Goal: Navigation & Orientation: Find specific page/section

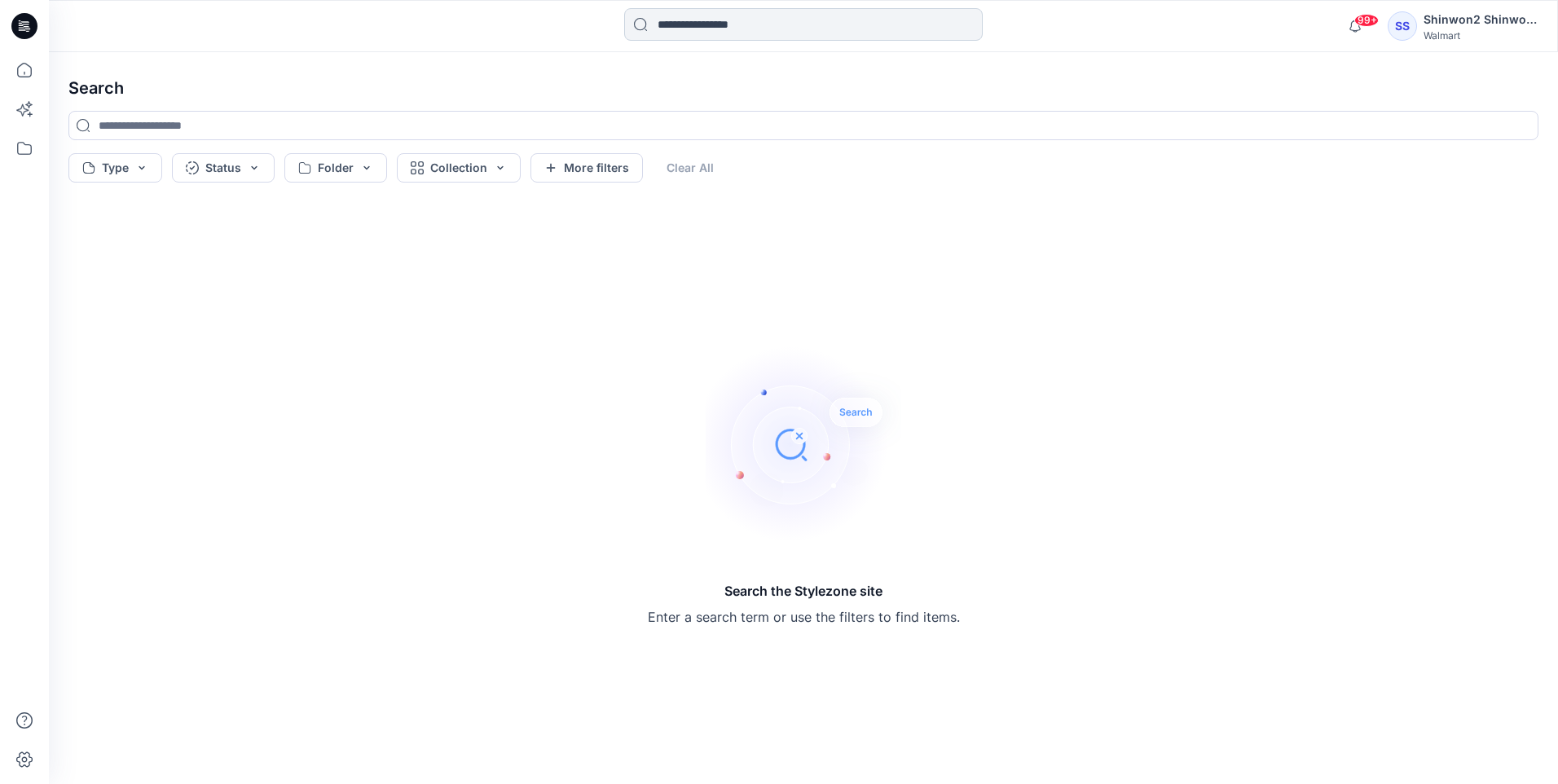
click at [680, 34] on input at bounding box center [803, 25] width 358 height 33
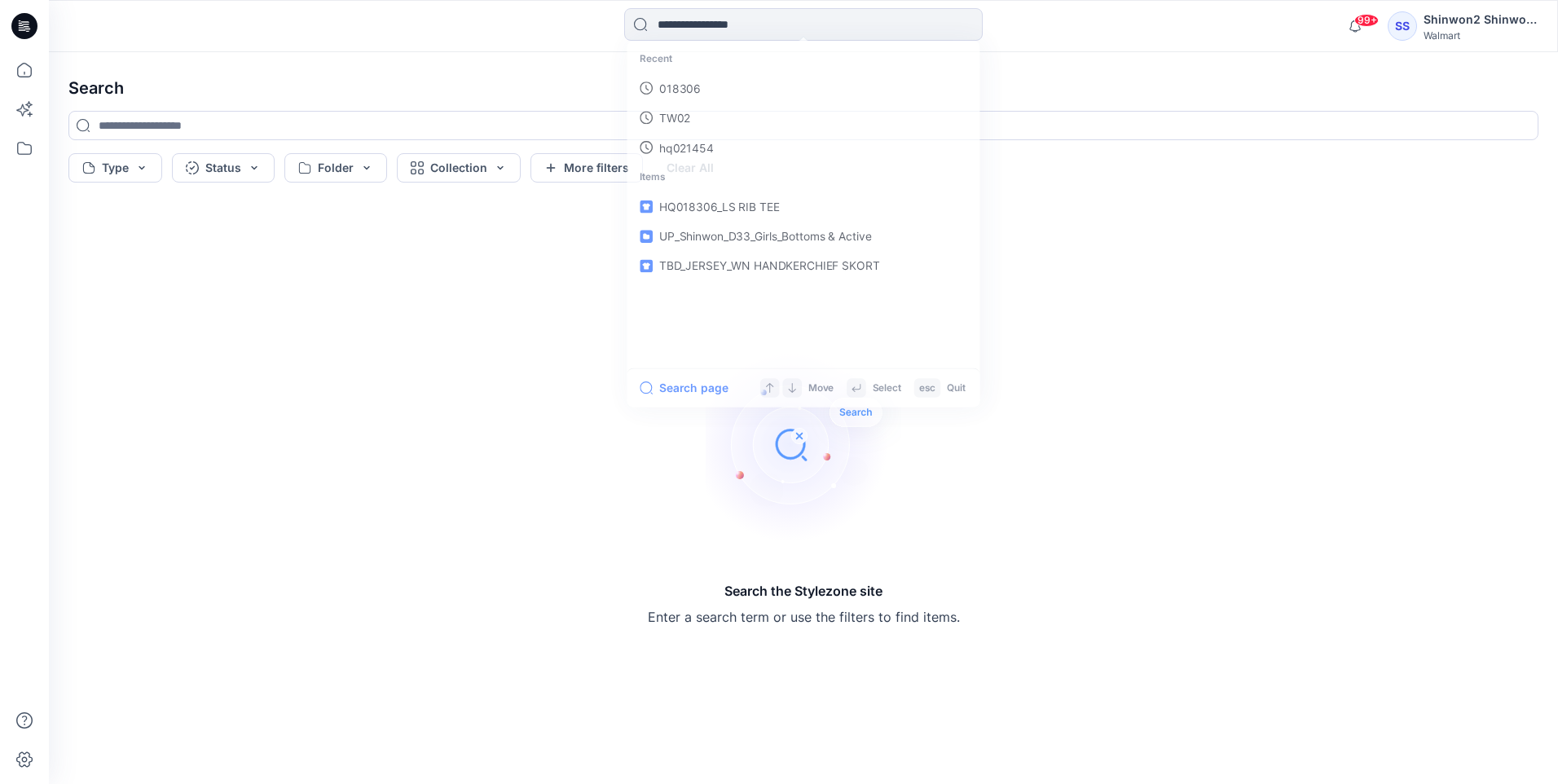
click at [35, 31] on icon at bounding box center [25, 26] width 26 height 26
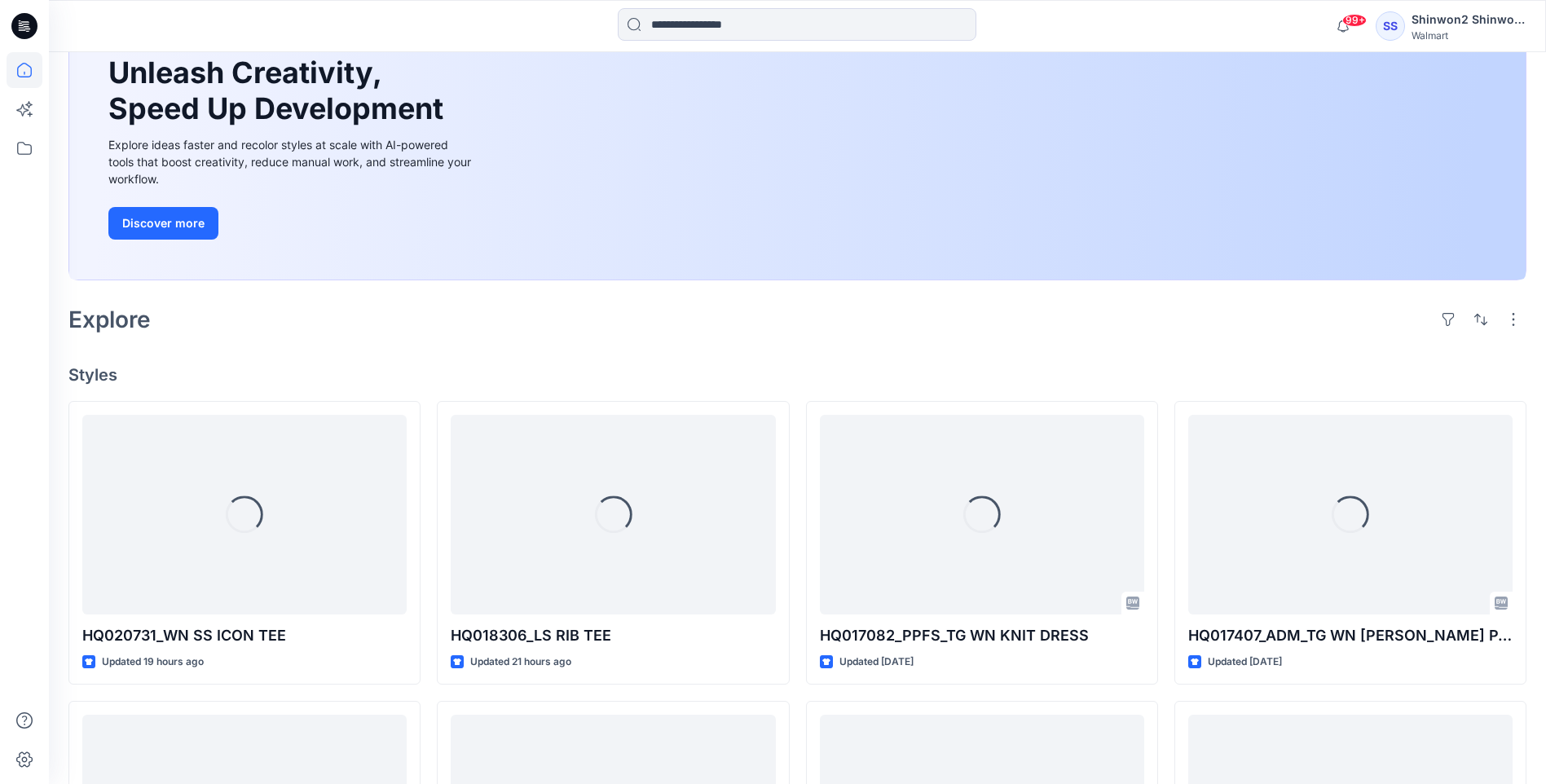
scroll to position [163, 0]
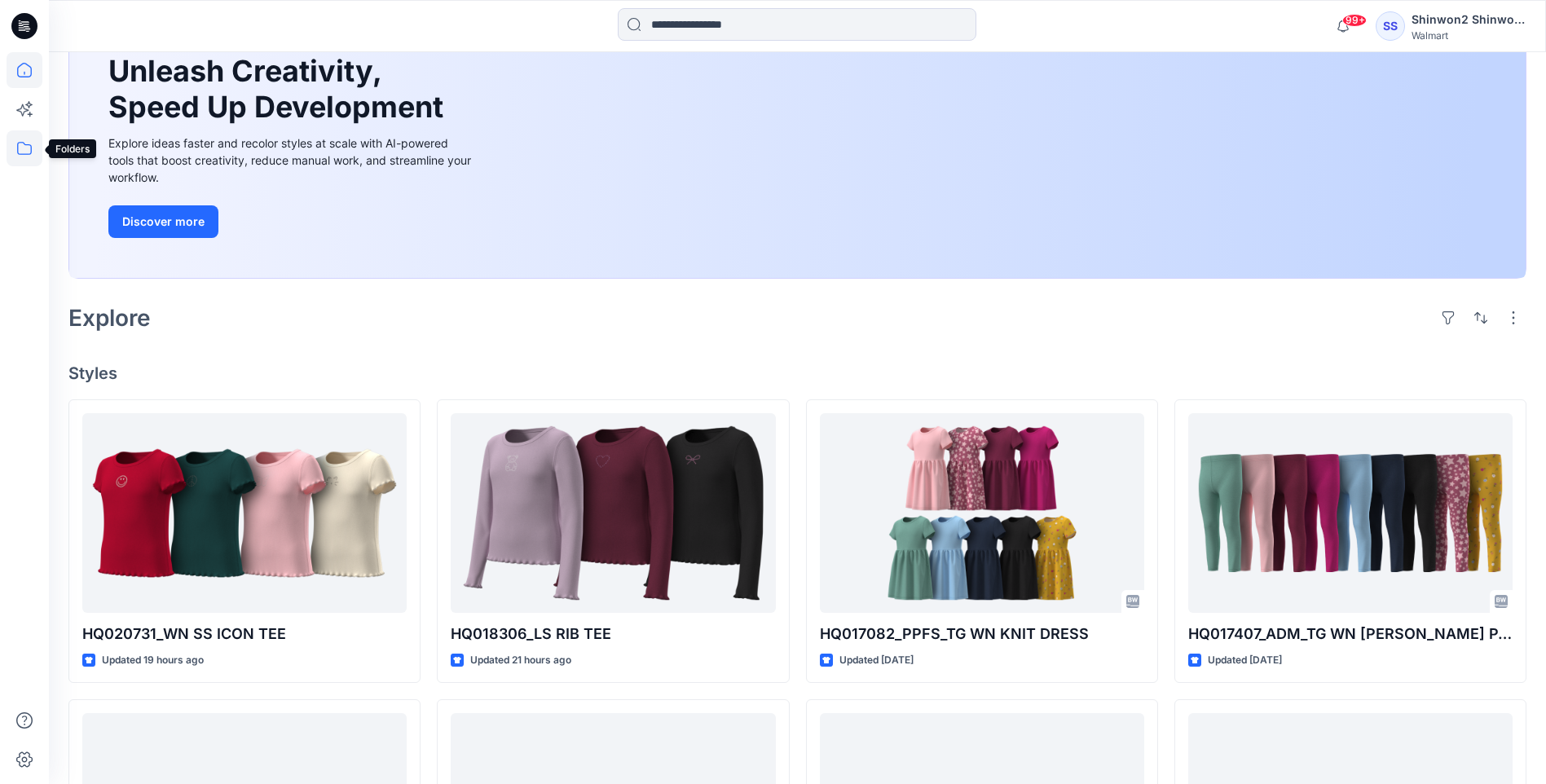
click at [28, 146] on icon at bounding box center [25, 148] width 36 height 36
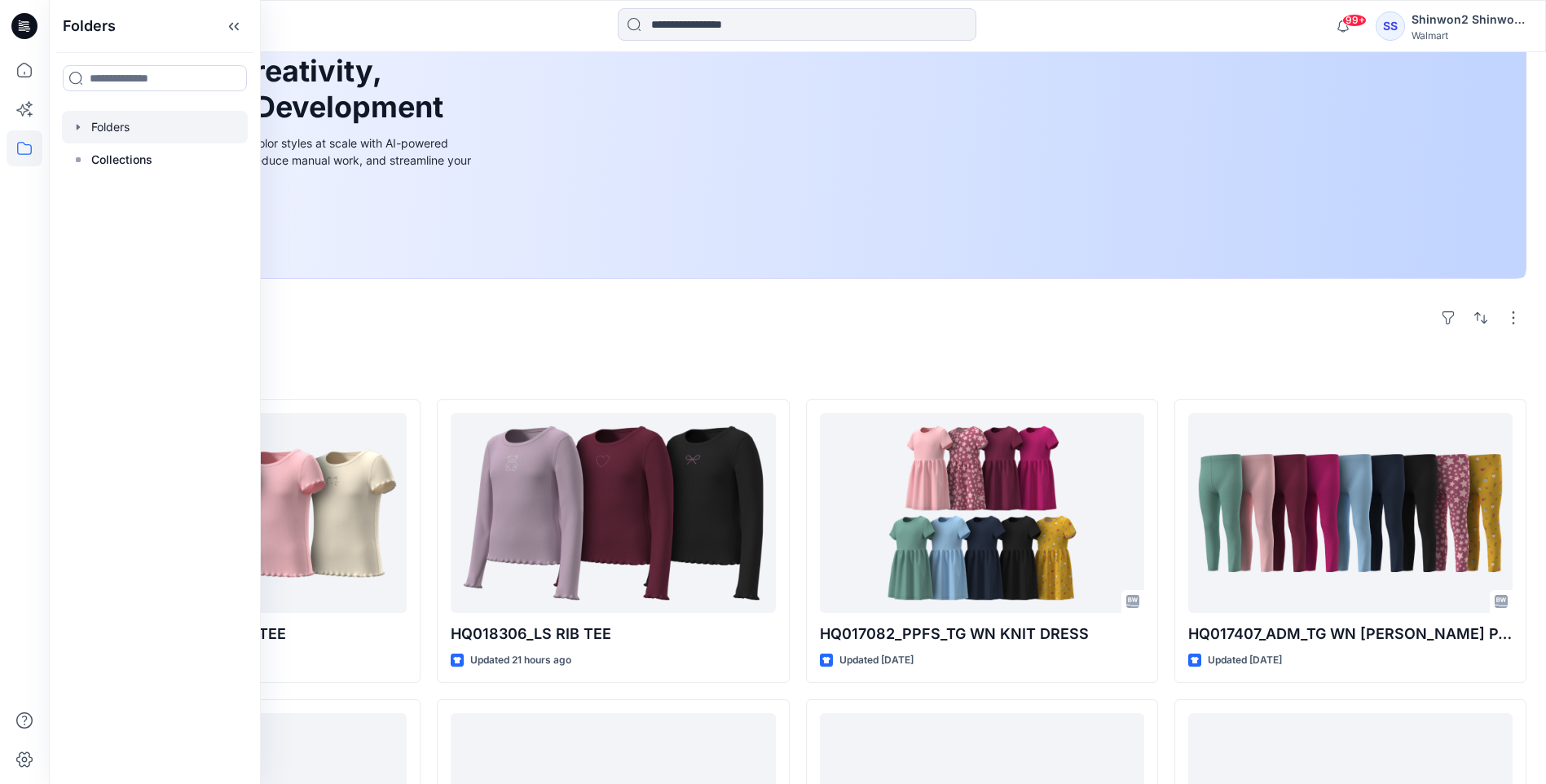
click at [146, 132] on div at bounding box center [155, 128] width 186 height 33
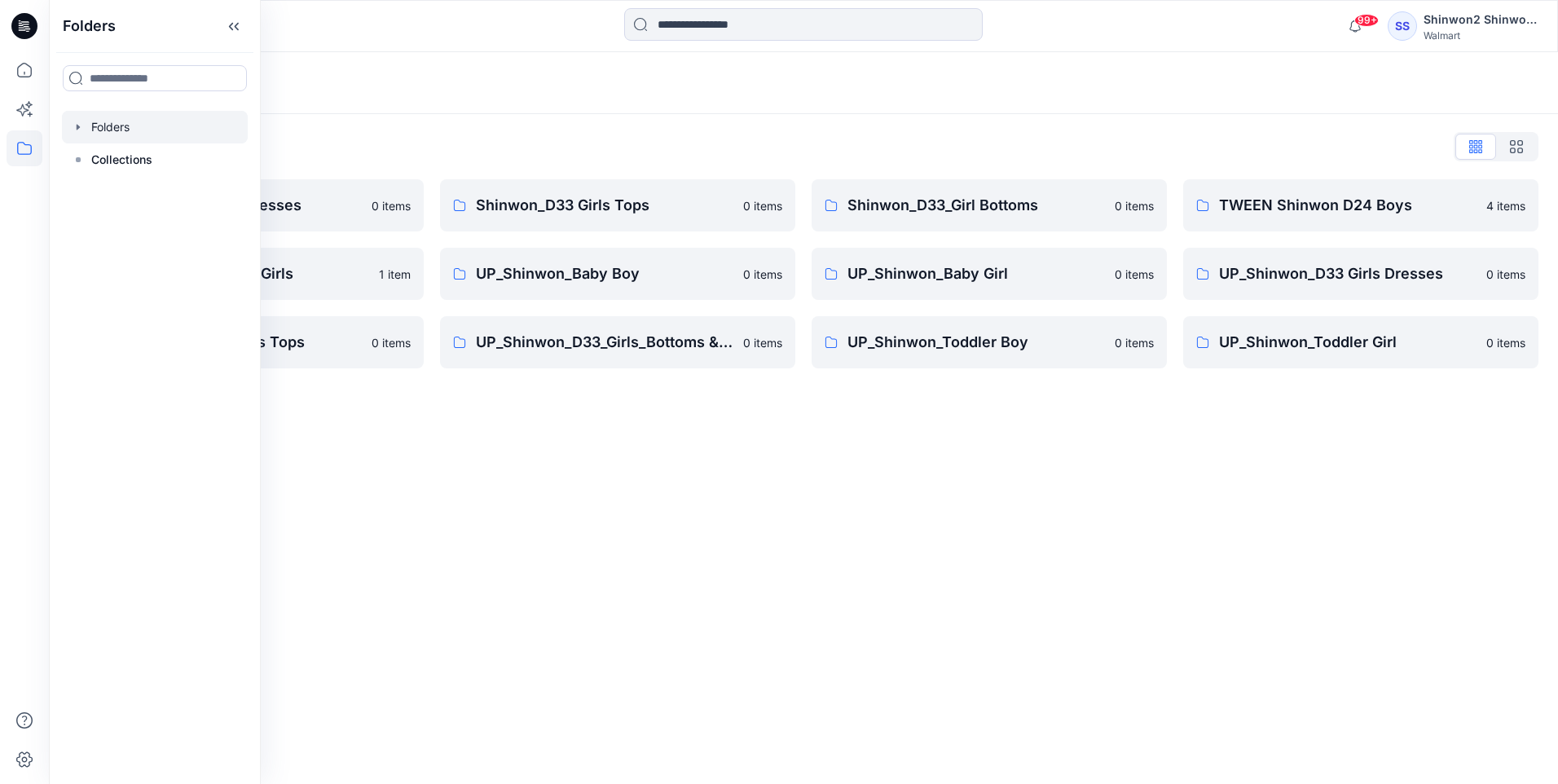
click at [78, 123] on icon "button" at bounding box center [79, 127] width 13 height 13
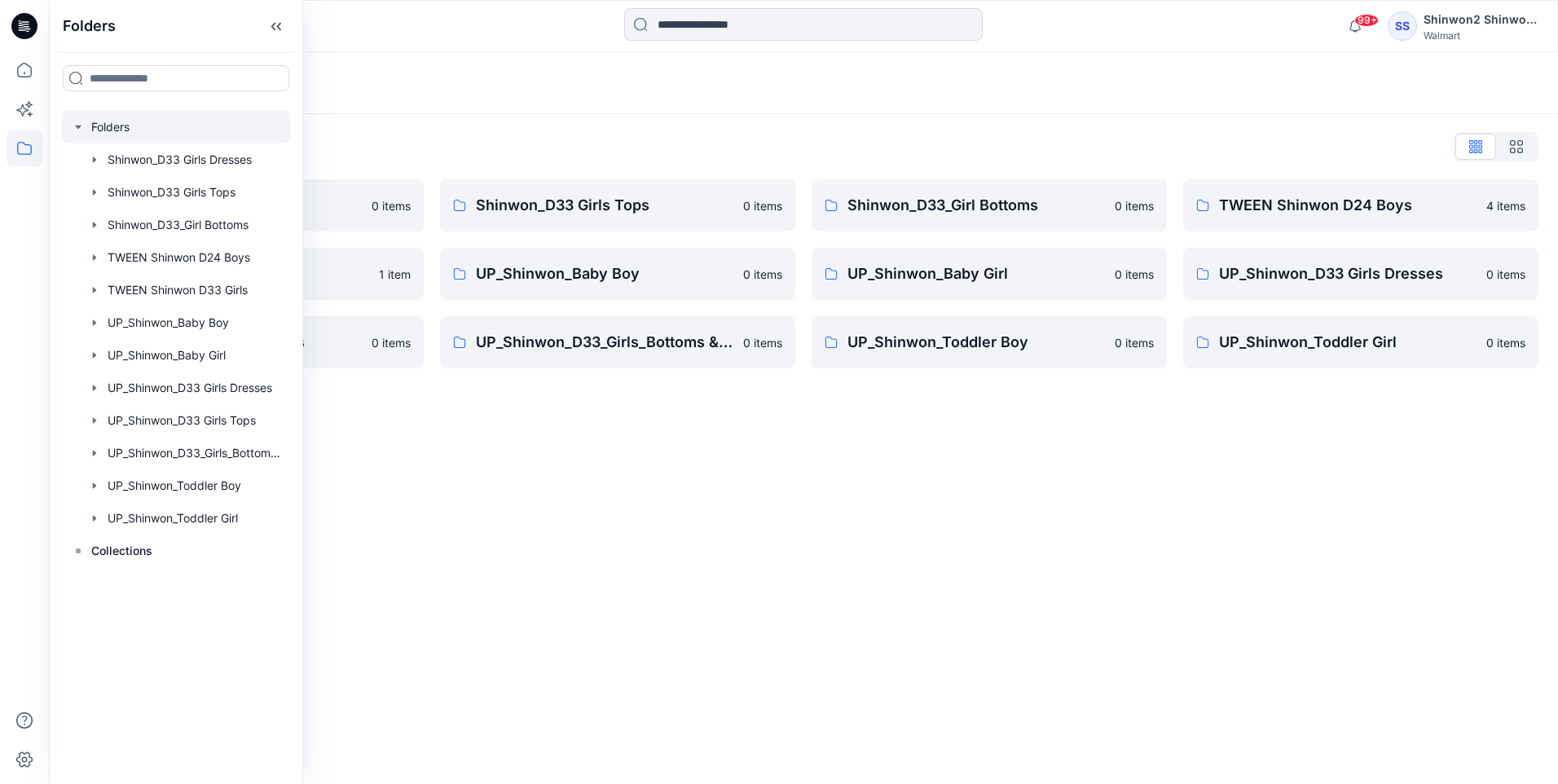
click at [78, 123] on icon "button" at bounding box center [79, 127] width 13 height 13
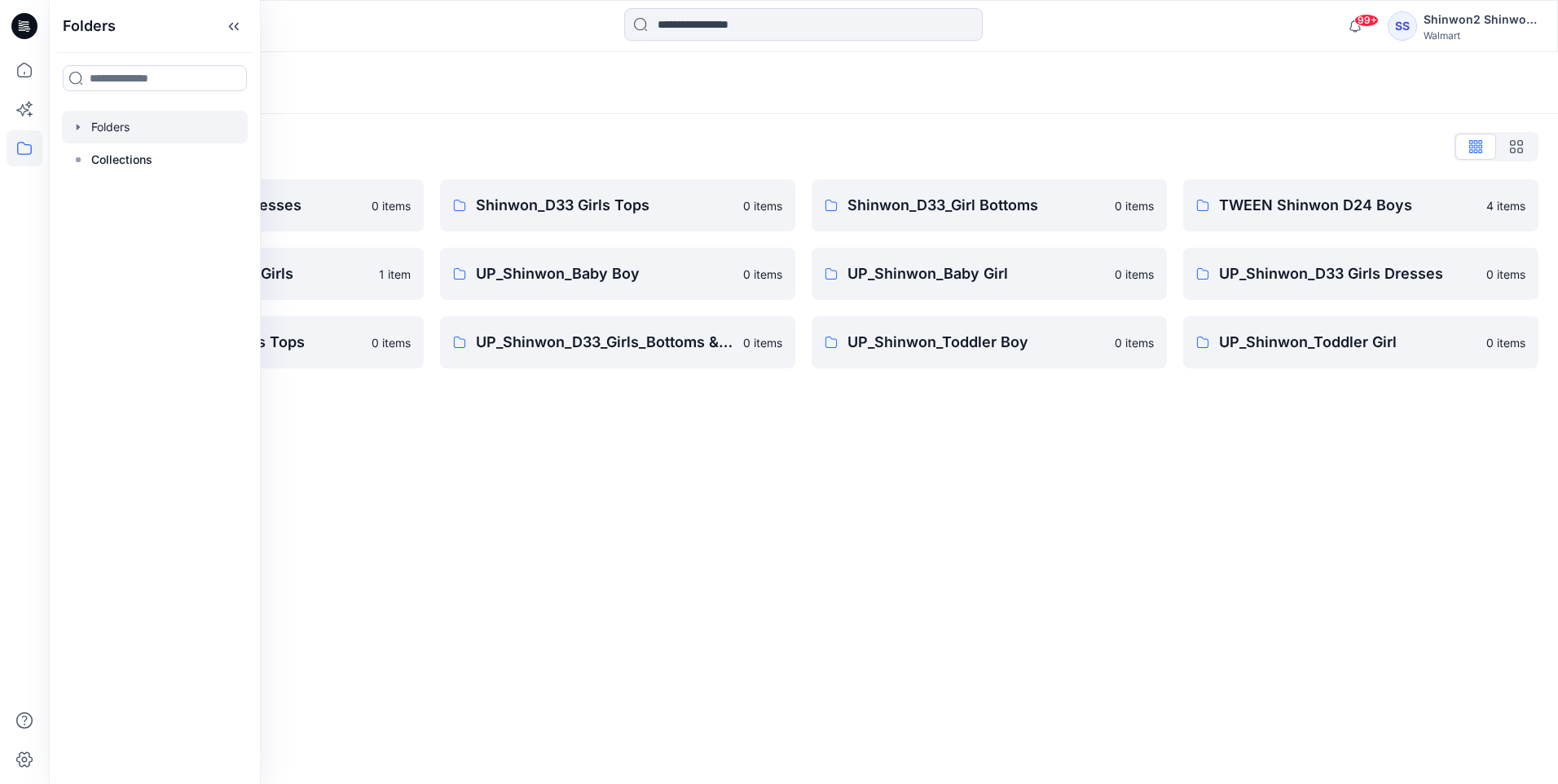
click at [428, 166] on div "Folders List Shinwon_D33 Girls Dresses 0 items TWEEN Shinwon D33 Girls 1 item U…" at bounding box center [803, 251] width 1509 height 274
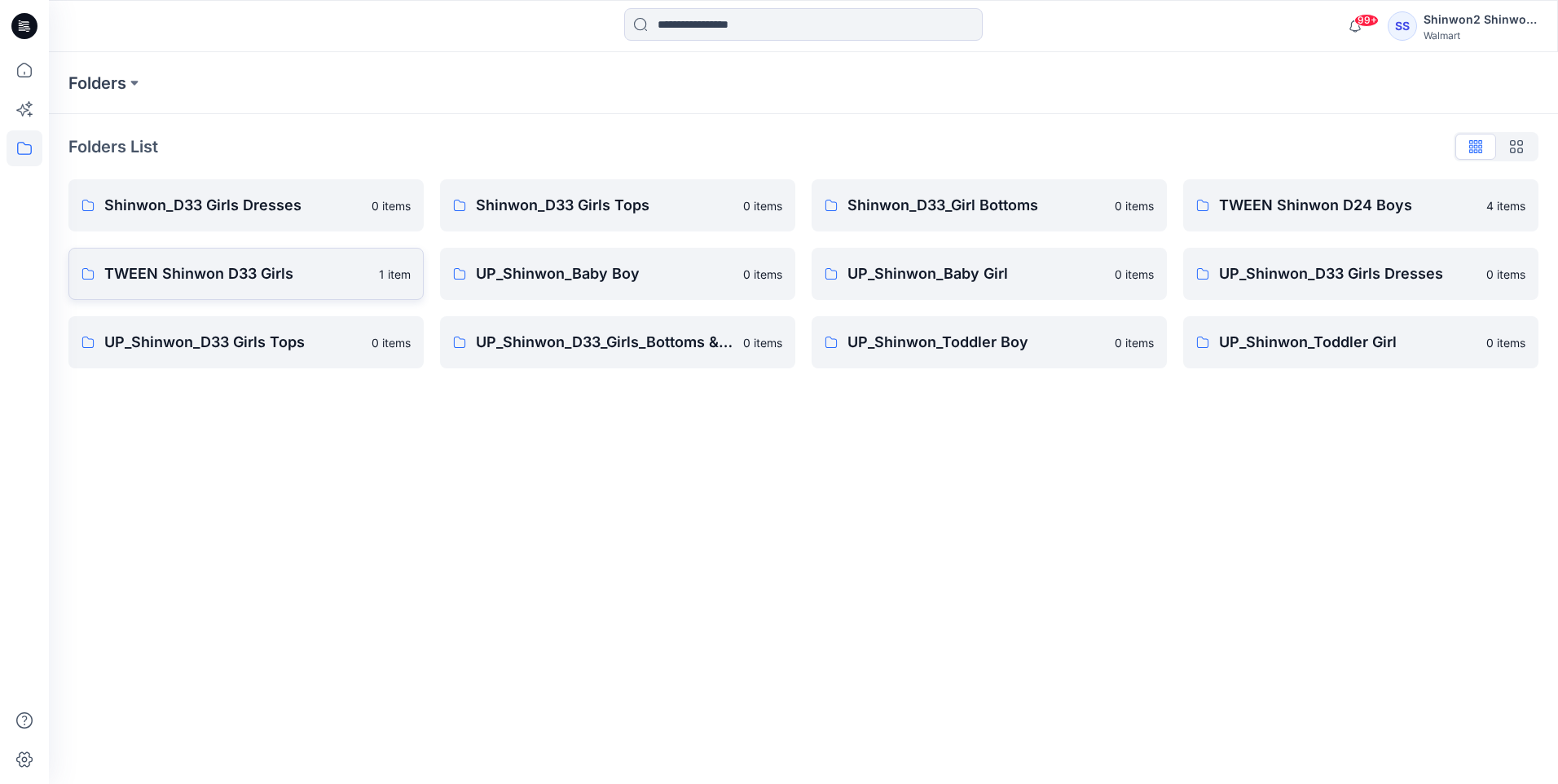
click at [266, 279] on p "TWEEN Shinwon D33 Girls" at bounding box center [237, 274] width 265 height 23
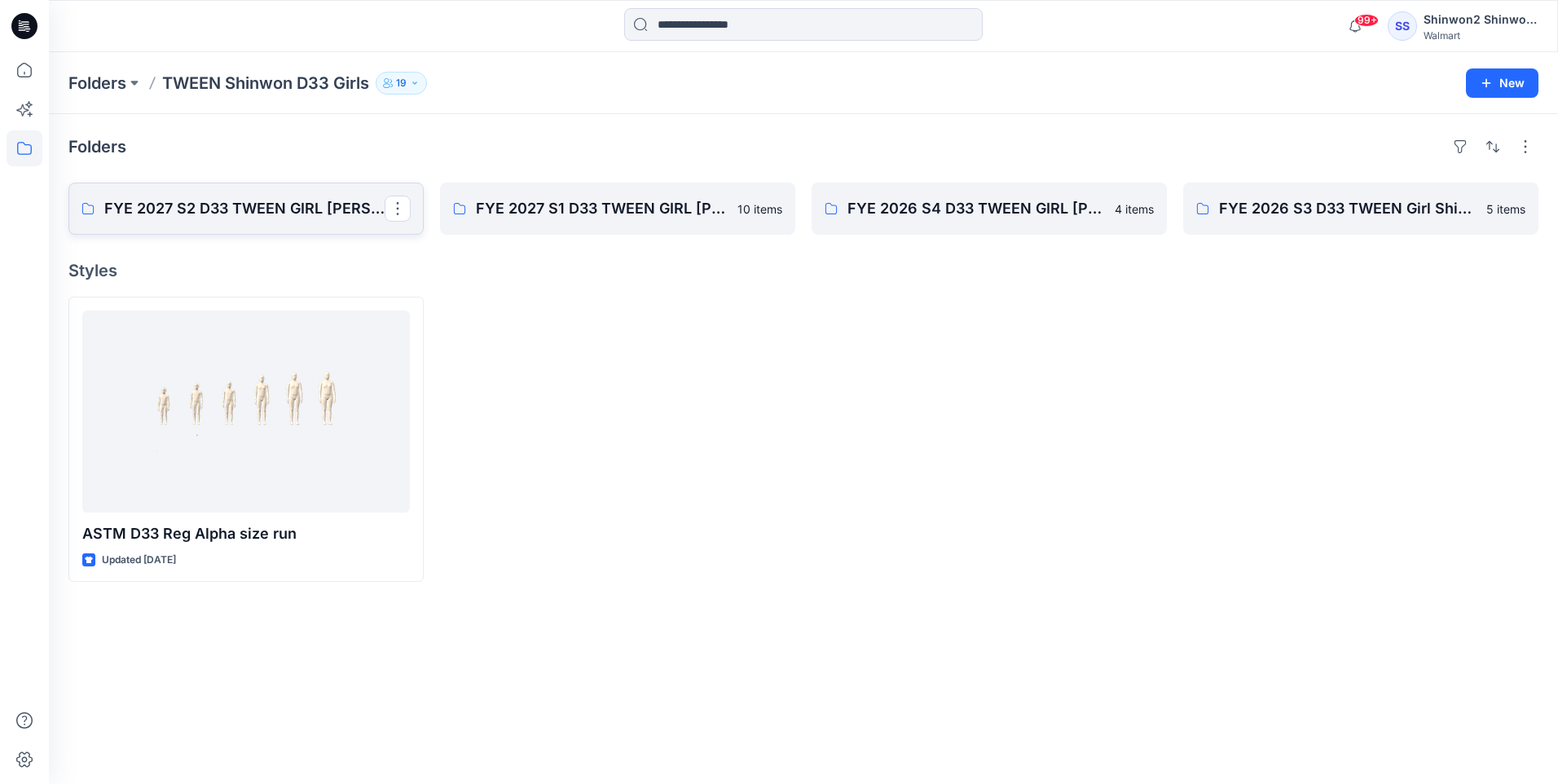
click at [257, 208] on p "FYE 2027 S2 D33 TWEEN GIRL [PERSON_NAME]" at bounding box center [245, 208] width 281 height 23
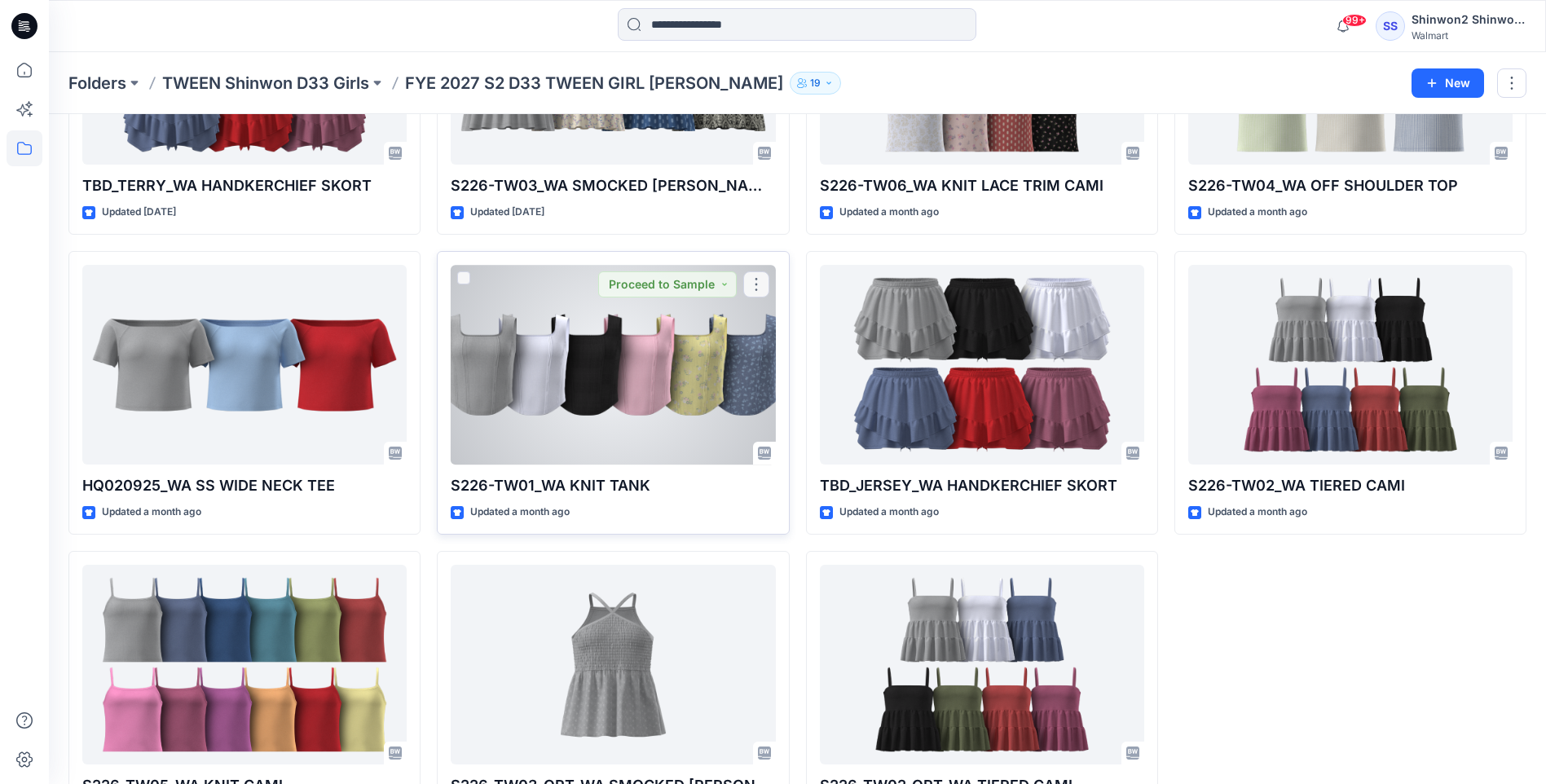
scroll to position [302, 0]
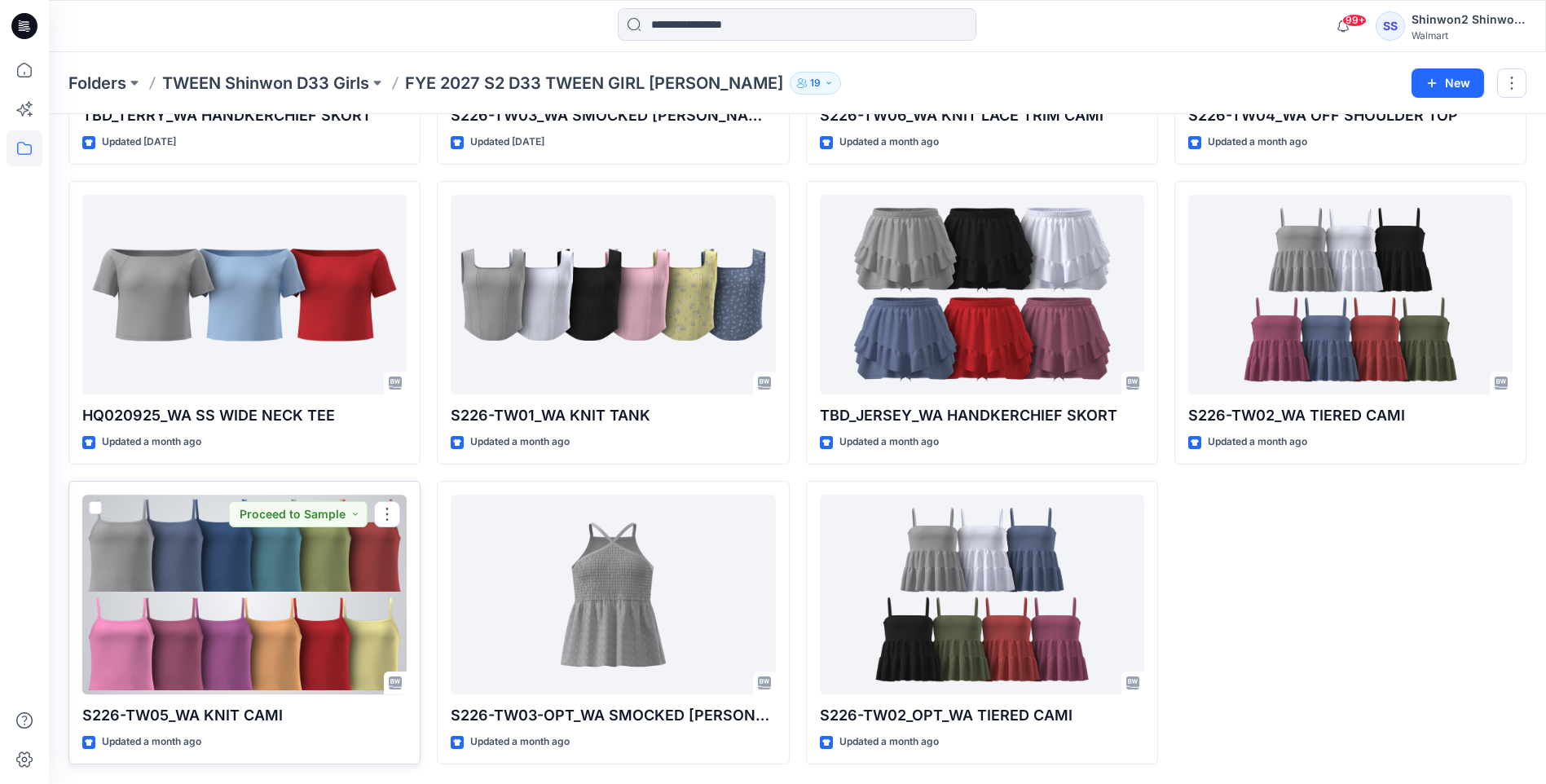
click at [306, 603] on div at bounding box center [245, 594] width 325 height 199
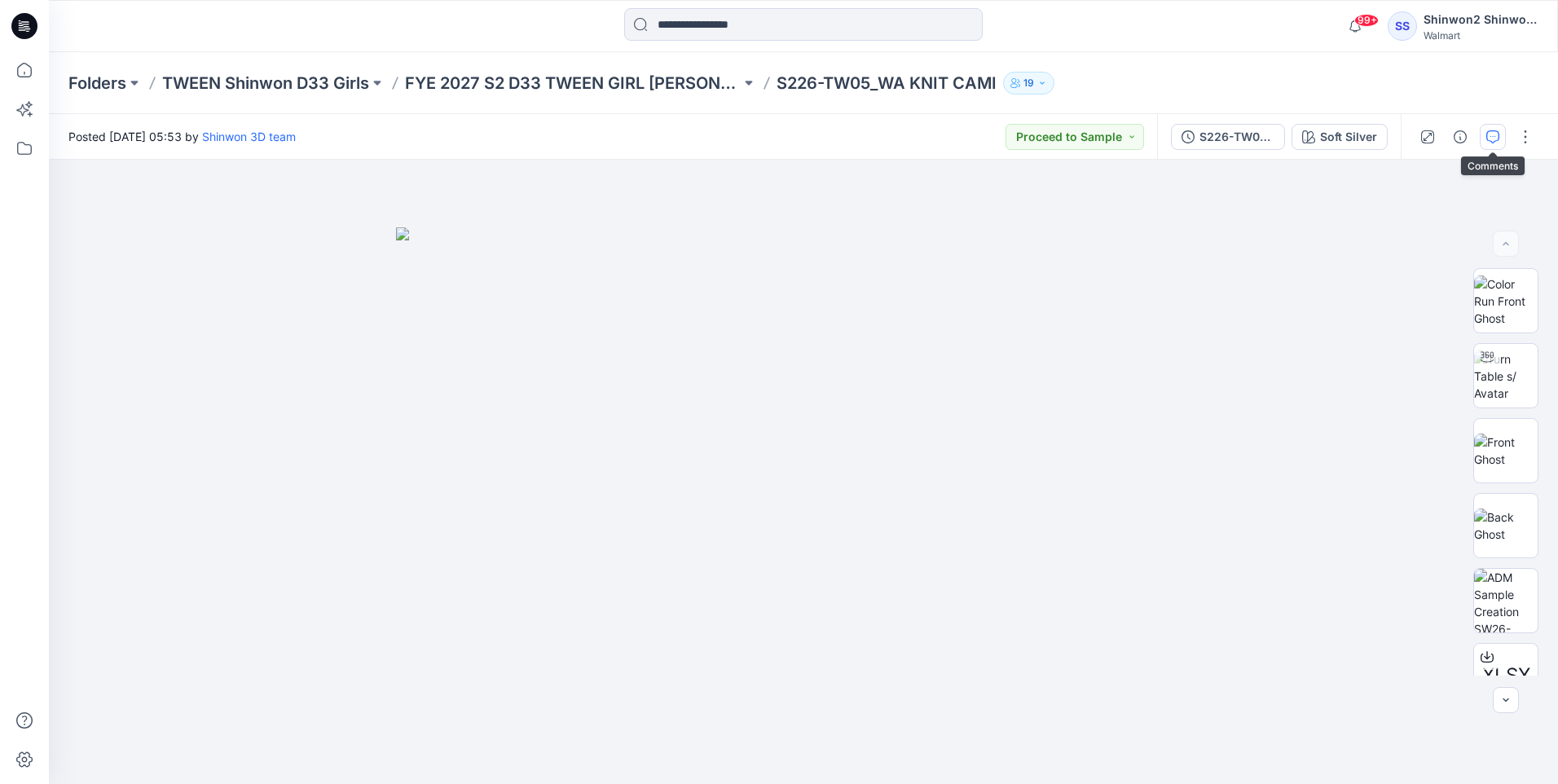
click at [1490, 134] on icon "button" at bounding box center [1493, 137] width 13 height 13
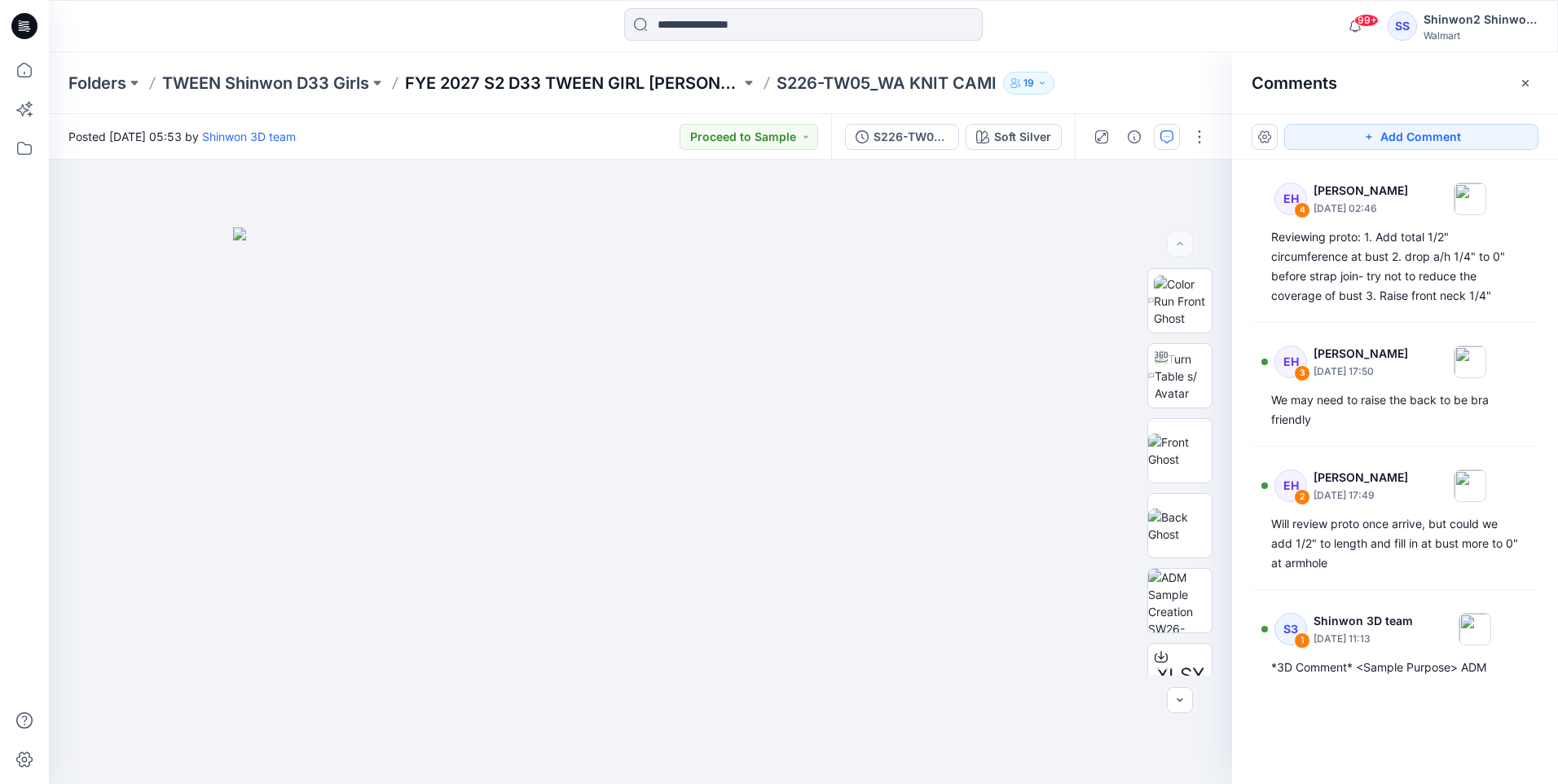
click at [480, 92] on p "FYE 2027 S2 D33 TWEEN GIRL [PERSON_NAME]" at bounding box center [572, 83] width 336 height 23
